Goal: Task Accomplishment & Management: Manage account settings

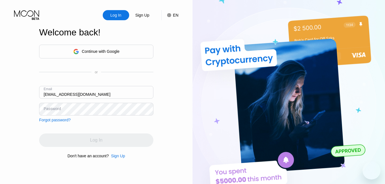
type input "[EMAIL_ADDRESS][DOMAIN_NAME]"
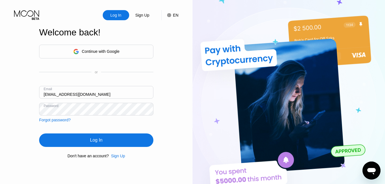
click at [88, 138] on div "Log In" at bounding box center [96, 140] width 114 height 13
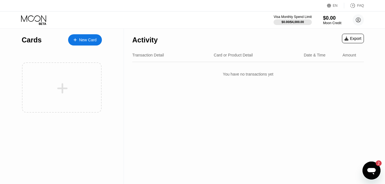
drag, startPoint x: 330, startPoint y: 51, endPoint x: 332, endPoint y: 49, distance: 2.9
click at [332, 49] on div "Transaction Detail Card or Product Detail Date & Time Amount" at bounding box center [247, 55] width 231 height 14
click at [349, 40] on div "Export" at bounding box center [352, 38] width 17 height 4
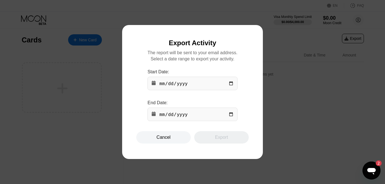
click at [162, 81] on input "date" at bounding box center [192, 83] width 90 height 13
click at [230, 84] on input "date" at bounding box center [192, 83] width 90 height 13
type input "[DATE]"
click at [228, 113] on input "date" at bounding box center [192, 114] width 90 height 13
type input "[DATE]"
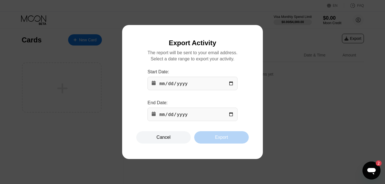
click at [218, 139] on div "Export" at bounding box center [221, 138] width 13 height 6
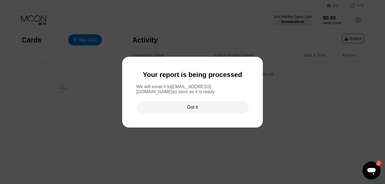
click at [194, 107] on div "Got it" at bounding box center [192, 108] width 11 height 6
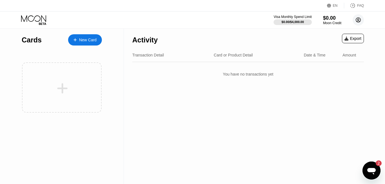
click at [354, 21] on circle at bounding box center [357, 19] width 11 height 11
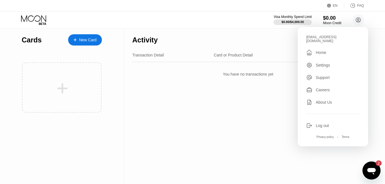
click at [323, 63] on div "Settings" at bounding box center [322, 65] width 14 height 4
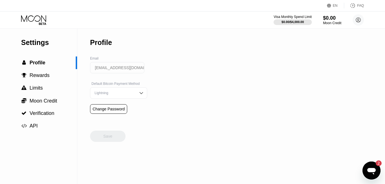
click at [112, 108] on div "Change Password" at bounding box center [108, 109] width 32 height 4
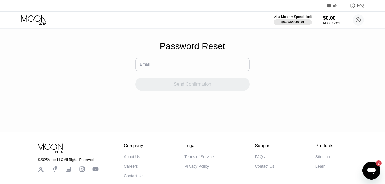
click at [148, 70] on input "text" at bounding box center [192, 64] width 114 height 13
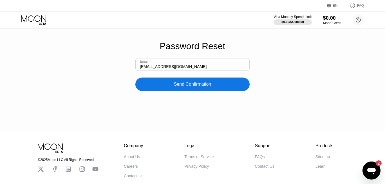
type input "[EMAIL_ADDRESS][DOMAIN_NAME]"
click at [193, 87] on div "Send Confirmation" at bounding box center [192, 85] width 37 height 6
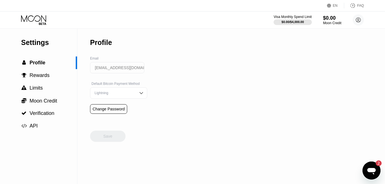
click at [117, 105] on div "Change Password" at bounding box center [108, 109] width 37 height 10
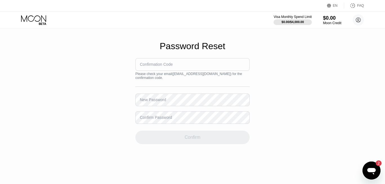
click at [172, 66] on div "Confirmation Code" at bounding box center [156, 64] width 33 height 4
click at [163, 65] on div "Confirmation Code" at bounding box center [156, 64] width 33 height 4
click at [179, 69] on input at bounding box center [192, 64] width 114 height 13
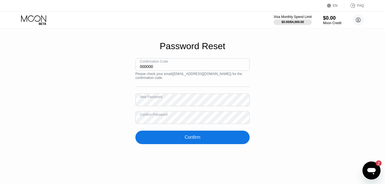
click at [199, 135] on div "Confirm" at bounding box center [192, 138] width 16 height 6
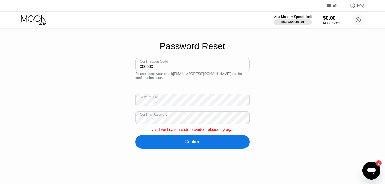
drag, startPoint x: 162, startPoint y: 68, endPoint x: 121, endPoint y: 63, distance: 41.0
click at [135, 65] on input "000000" at bounding box center [192, 64] width 114 height 13
paste input "583831"
type input "583831"
click at [110, 86] on div "Password Reset Confirmation Code 583831 Please check your email ( [EMAIL_ADDRES…" at bounding box center [192, 95] width 385 height 190
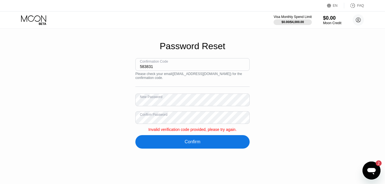
click at [187, 139] on div "Confirm" at bounding box center [192, 142] width 16 height 6
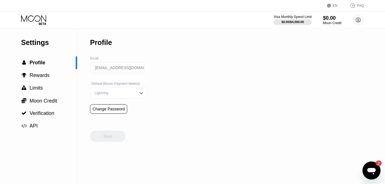
click at [114, 108] on div "Change Password" at bounding box center [108, 109] width 32 height 4
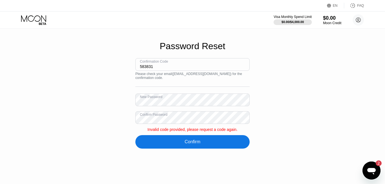
click at [196, 139] on div "Confirm" at bounding box center [192, 142] width 16 height 6
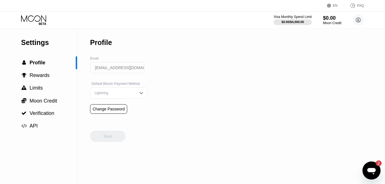
click at [107, 109] on div "Change Password" at bounding box center [108, 109] width 32 height 4
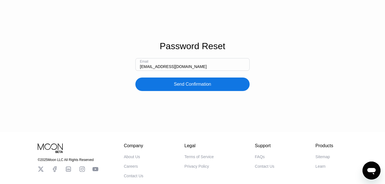
drag, startPoint x: 148, startPoint y: 67, endPoint x: 135, endPoint y: 66, distance: 12.4
click at [135, 66] on input "[EMAIL_ADDRESS][DOMAIN_NAME]" at bounding box center [192, 64] width 114 height 13
type input "[EMAIL_ADDRESS][DOMAIN_NAME]"
click at [182, 85] on div "Send Confirmation" at bounding box center [192, 85] width 37 height 6
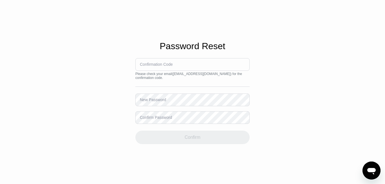
click at [156, 64] on div "Confirmation Code" at bounding box center [156, 64] width 33 height 4
click at [144, 64] on div "Confirmation Code" at bounding box center [156, 64] width 33 height 4
click at [181, 69] on input at bounding box center [192, 64] width 114 height 13
type input "000000"
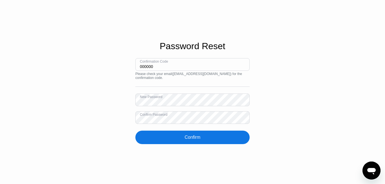
click at [209, 166] on div "Password Reset Confirmation Code 000000 Please check your email ( [EMAIL_ADDRES…" at bounding box center [192, 92] width 385 height 185
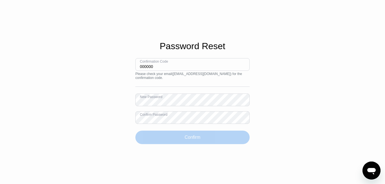
click at [193, 135] on div "Confirm" at bounding box center [192, 138] width 16 height 6
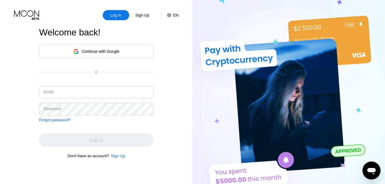
click at [59, 91] on input "text" at bounding box center [96, 92] width 114 height 13
type input "[EMAIL_ADDRESS][DOMAIN_NAME]"
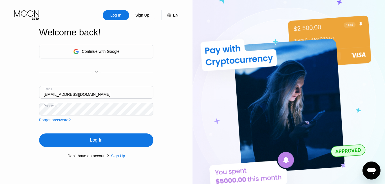
click at [121, 139] on div "Log In" at bounding box center [96, 140] width 114 height 13
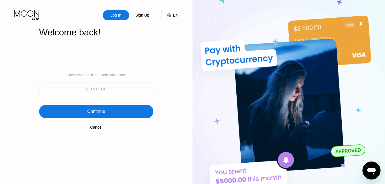
click at [78, 86] on input at bounding box center [96, 89] width 114 height 13
paste input "514659"
type input "514659"
click at [94, 111] on div "Continue" at bounding box center [96, 112] width 18 height 6
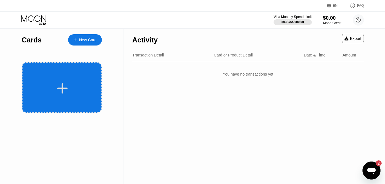
click at [67, 74] on div at bounding box center [62, 87] width 80 height 50
